Goal: Task Accomplishment & Management: Use online tool/utility

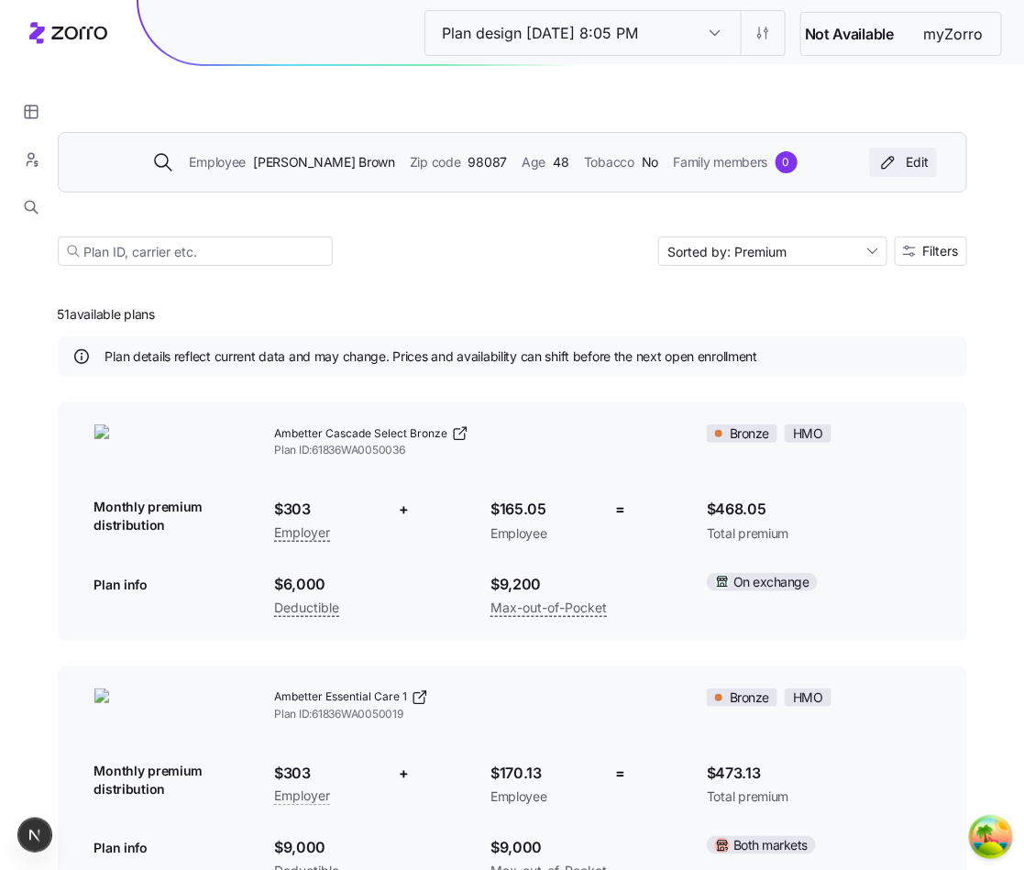
click at [886, 163] on icon "button" at bounding box center [888, 162] width 22 height 18
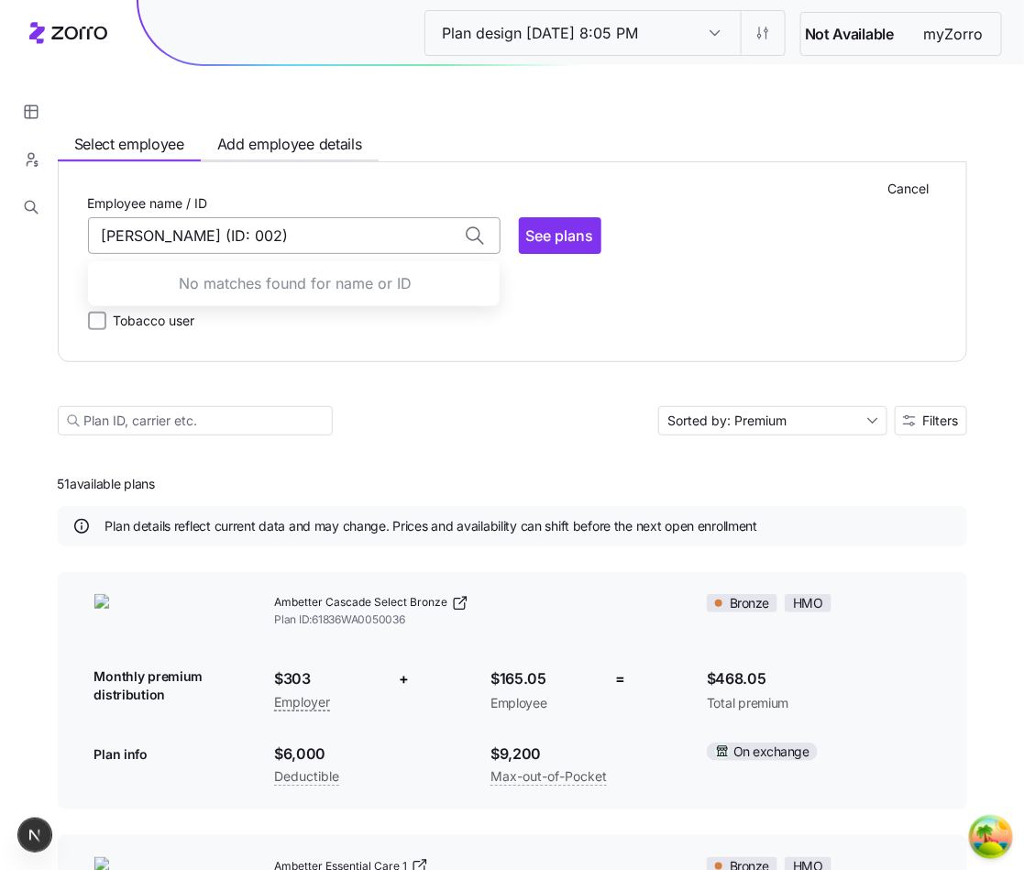
drag, startPoint x: 355, startPoint y: 234, endPoint x: 148, endPoint y: 234, distance: 207.1
click at [148, 234] on input "[PERSON_NAME] (ID: 002)" at bounding box center [294, 235] width 412 height 37
type input "[PERSON_NAME] (ID: 002)"
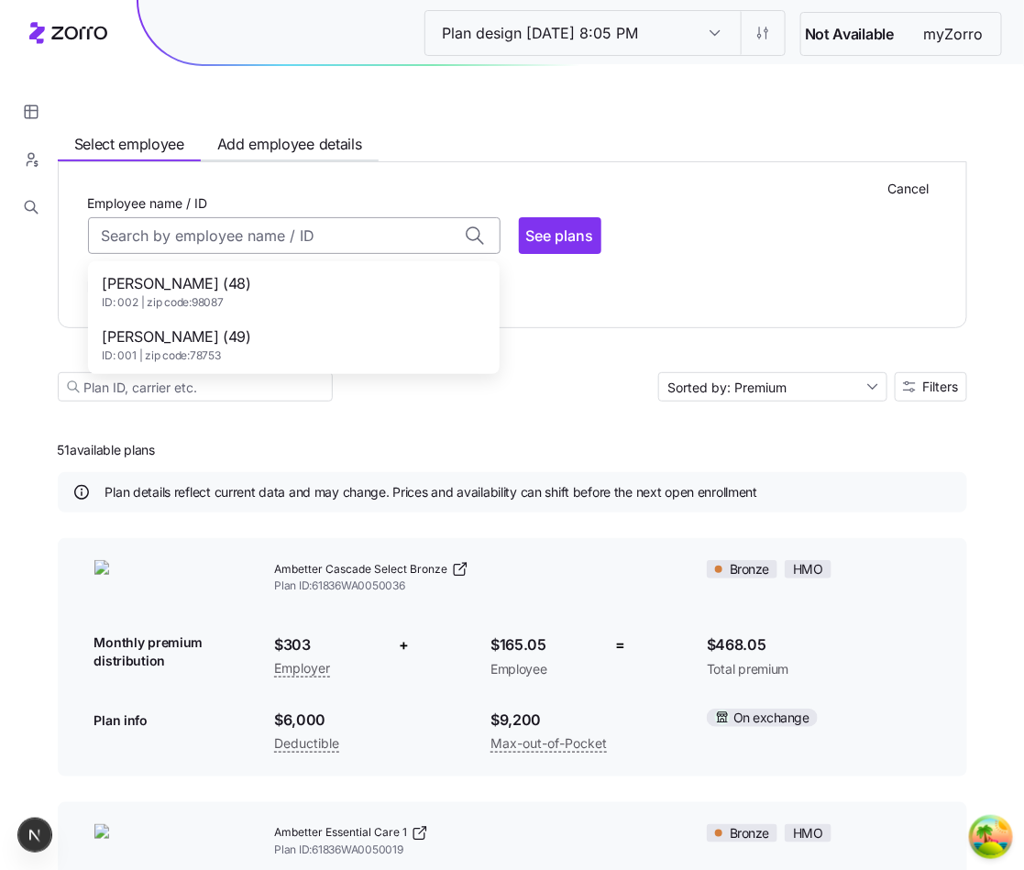
click at [363, 232] on input "Employee name / ID" at bounding box center [294, 235] width 412 height 37
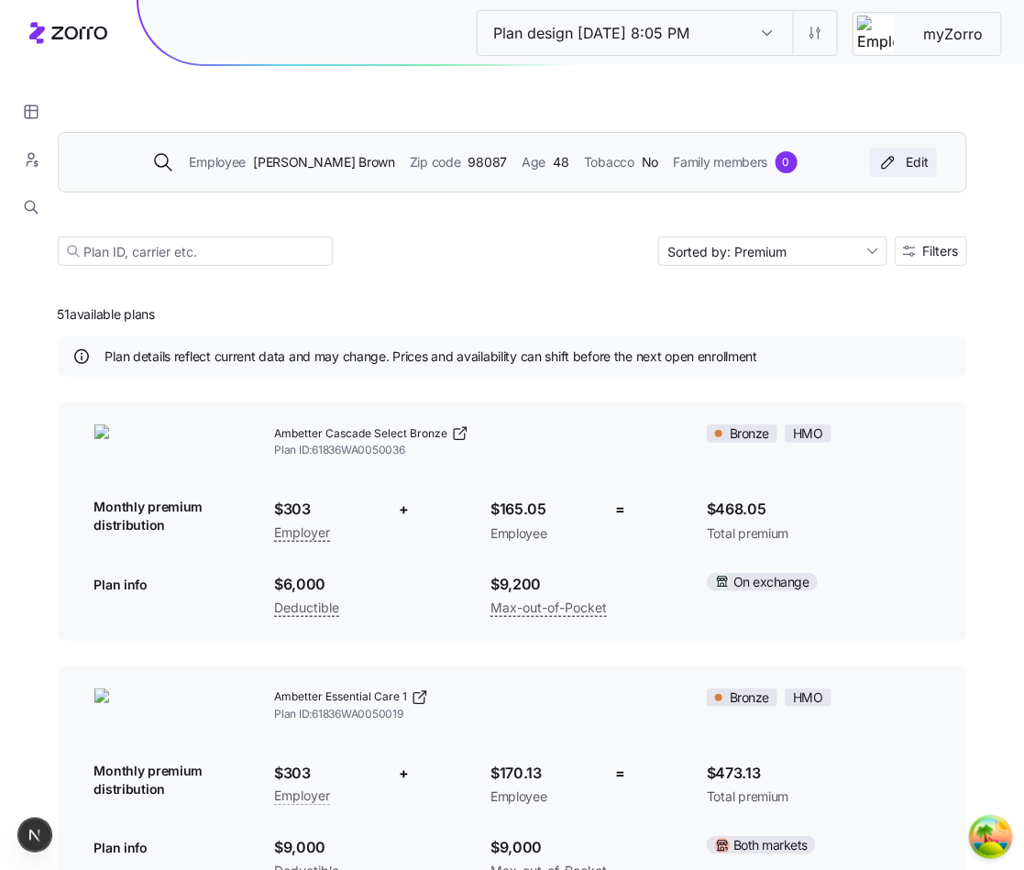
click at [894, 175] on button "Edit" at bounding box center [903, 162] width 67 height 29
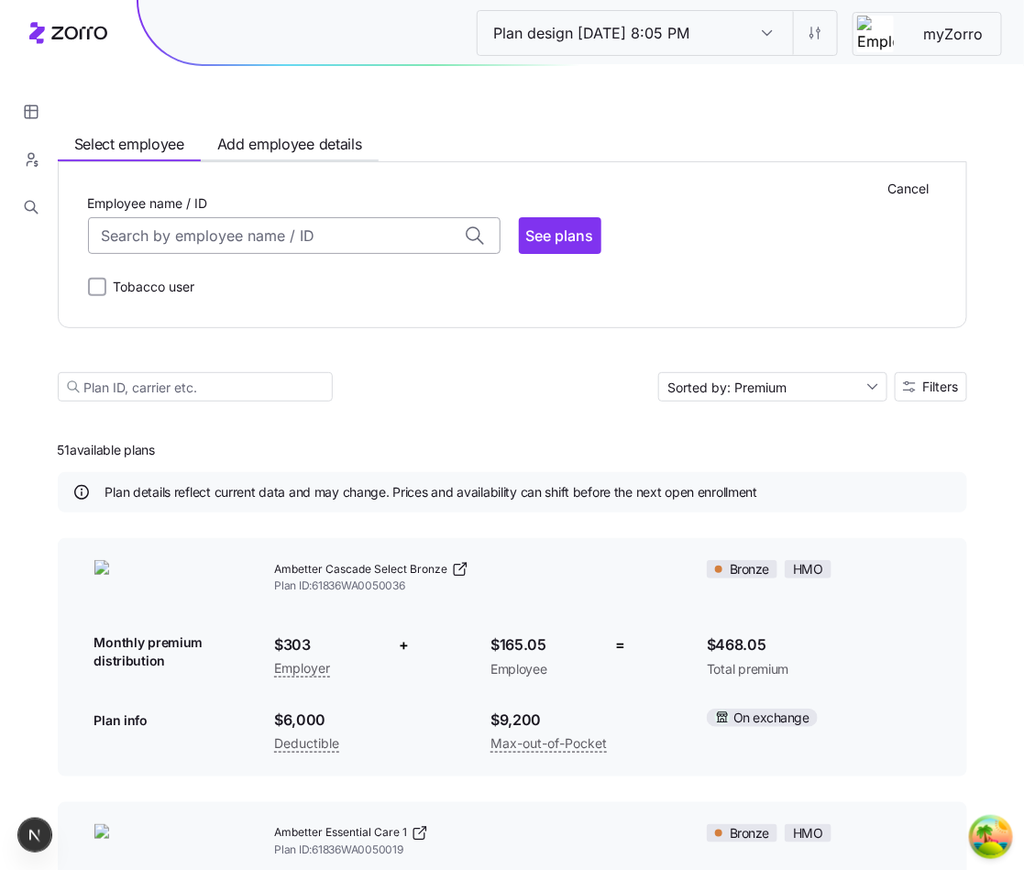
click at [379, 239] on input "Employee name / ID" at bounding box center [294, 235] width 412 height 37
click at [336, 287] on div "Dave Brown (48) ID: 002 | zip code: 98087" at bounding box center [294, 291] width 404 height 53
click at [376, 229] on input "Employee name / ID" at bounding box center [294, 235] width 412 height 37
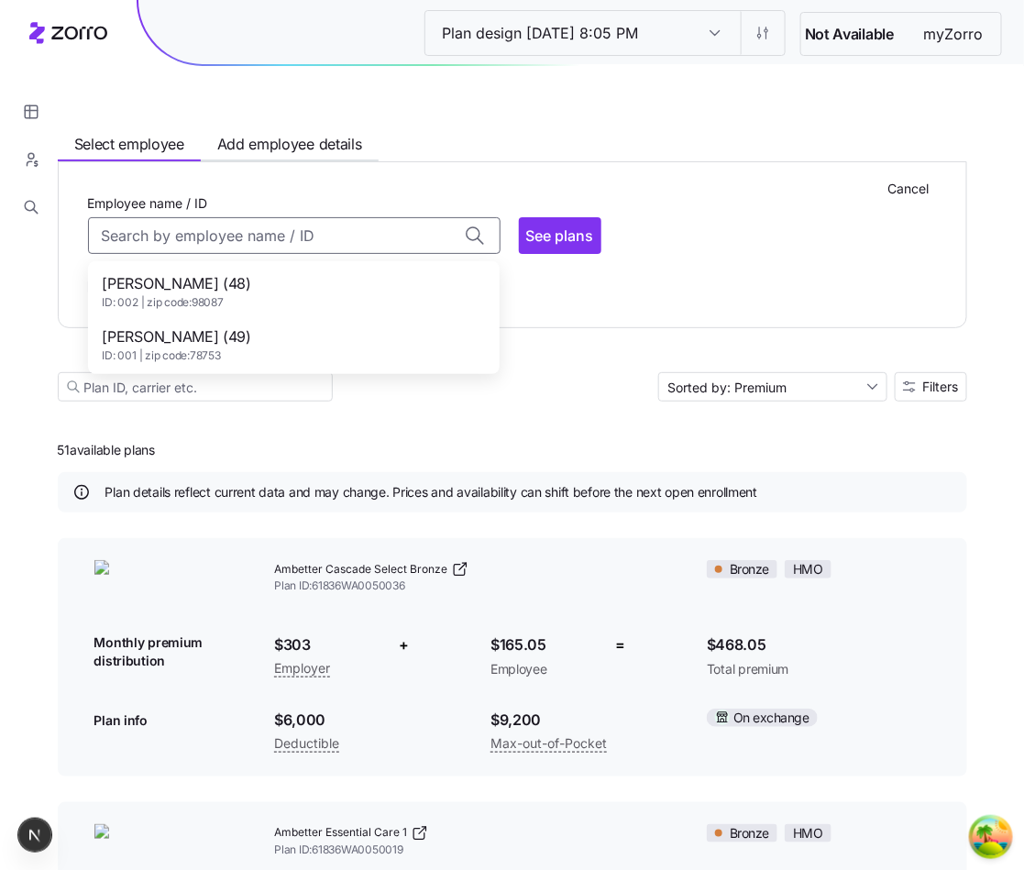
click at [351, 296] on div "Dave Brown (48) ID: 002 | zip code: 98087" at bounding box center [294, 291] width 404 height 53
click at [335, 274] on div "Dave Brown (48) ID: 002 | zip code: 98087" at bounding box center [294, 291] width 404 height 53
type input "[PERSON_NAME] (ID: 002)"
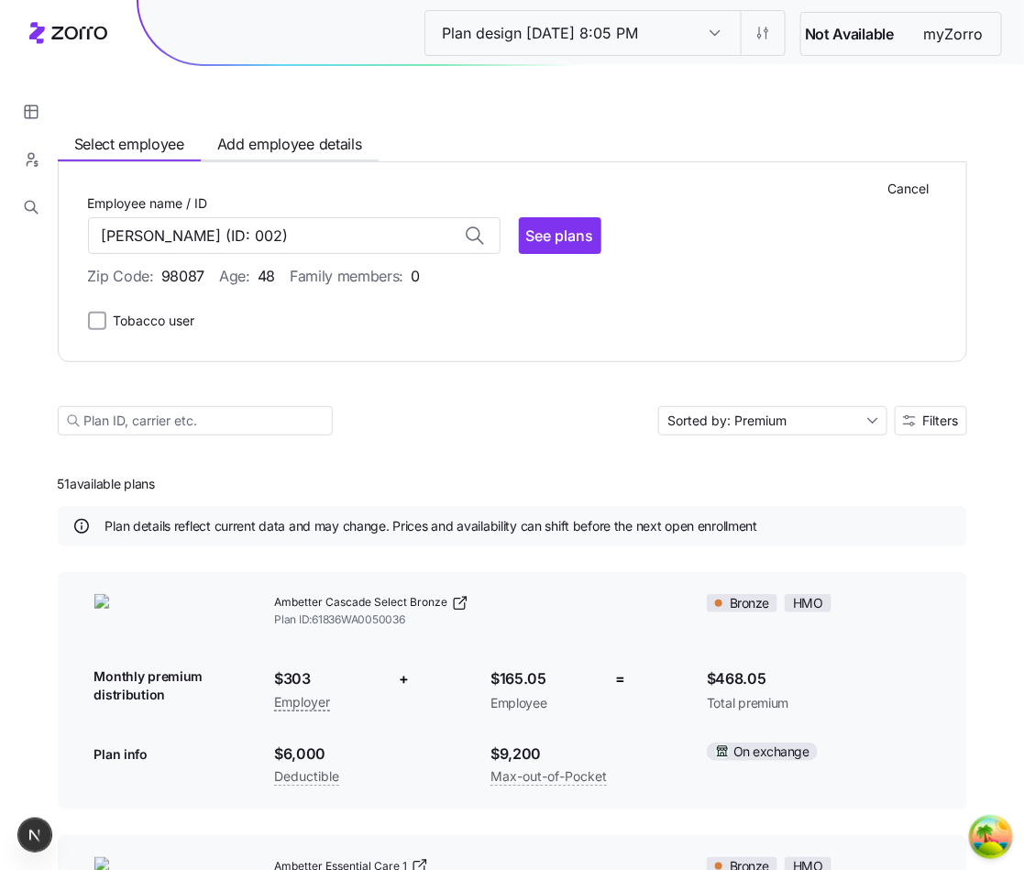
drag, startPoint x: 377, startPoint y: 225, endPoint x: 130, endPoint y: 214, distance: 246.8
click at [130, 214] on div "Employee name / ID Dave Brown (ID: 002)" at bounding box center [294, 223] width 412 height 62
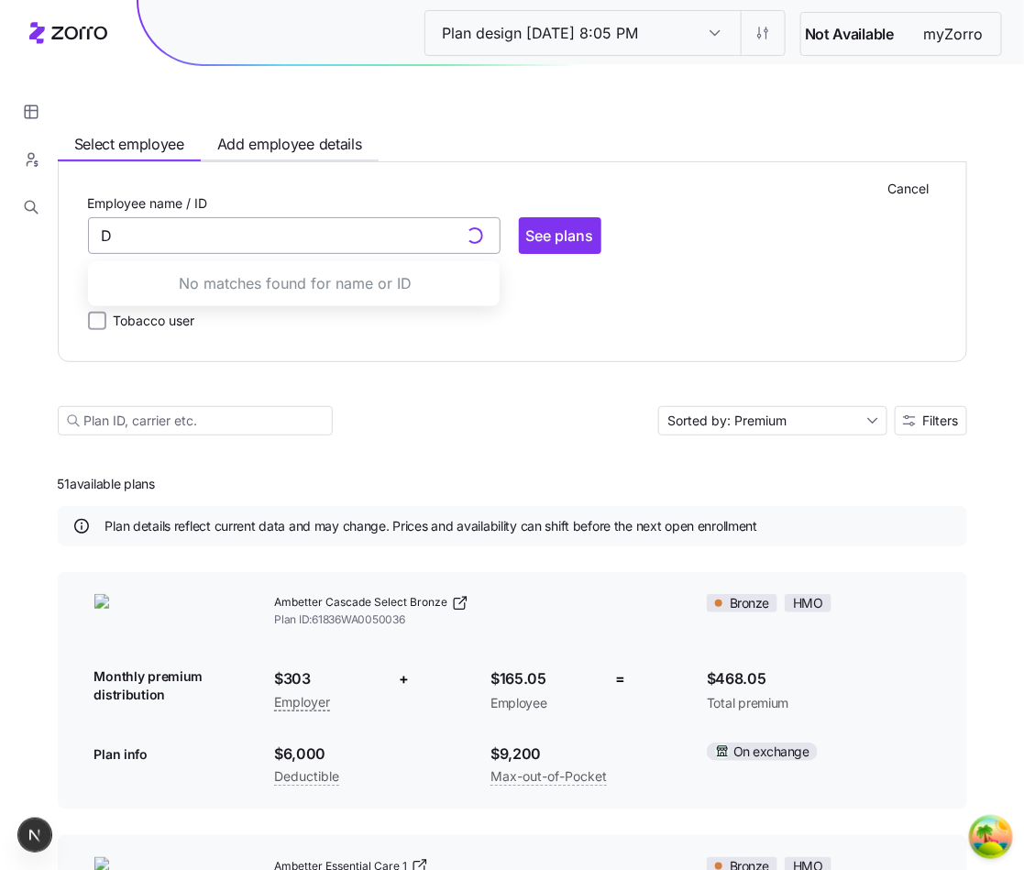
type input "[PERSON_NAME] (ID: 002)"
